Goal: Navigation & Orientation: Find specific page/section

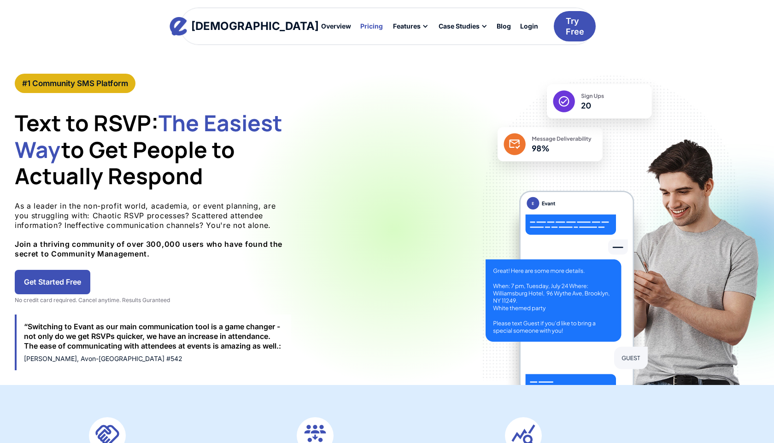
click at [356, 31] on div at bounding box center [371, 26] width 30 height 15
